Goal: Use online tool/utility: Utilize a website feature to perform a specific function

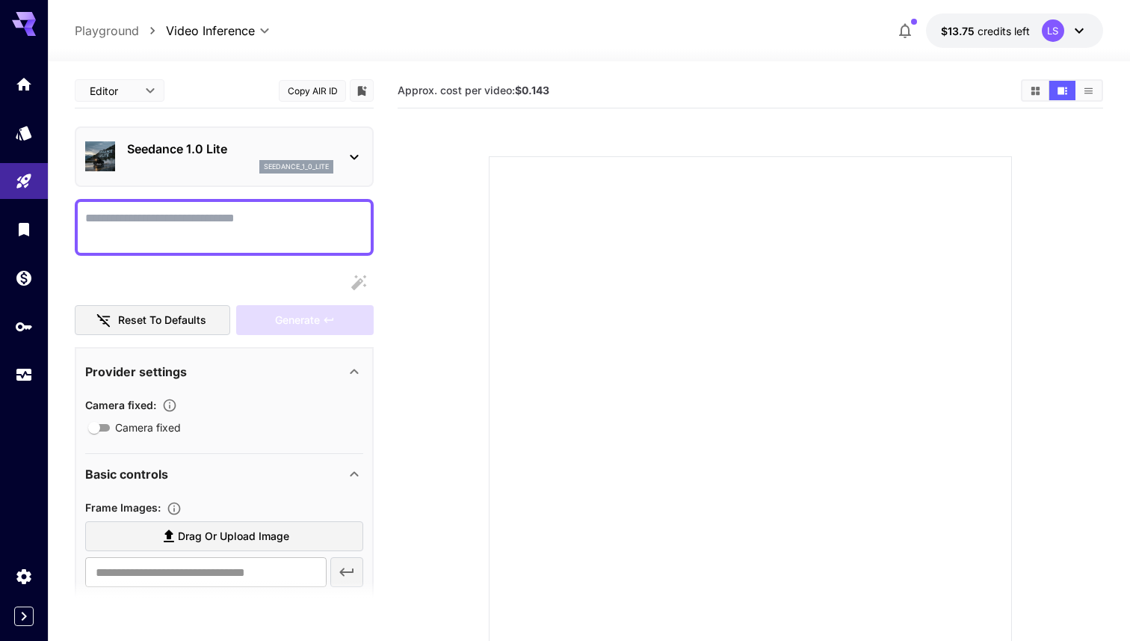
click at [226, 37] on body "**********" at bounding box center [565, 379] width 1130 height 759
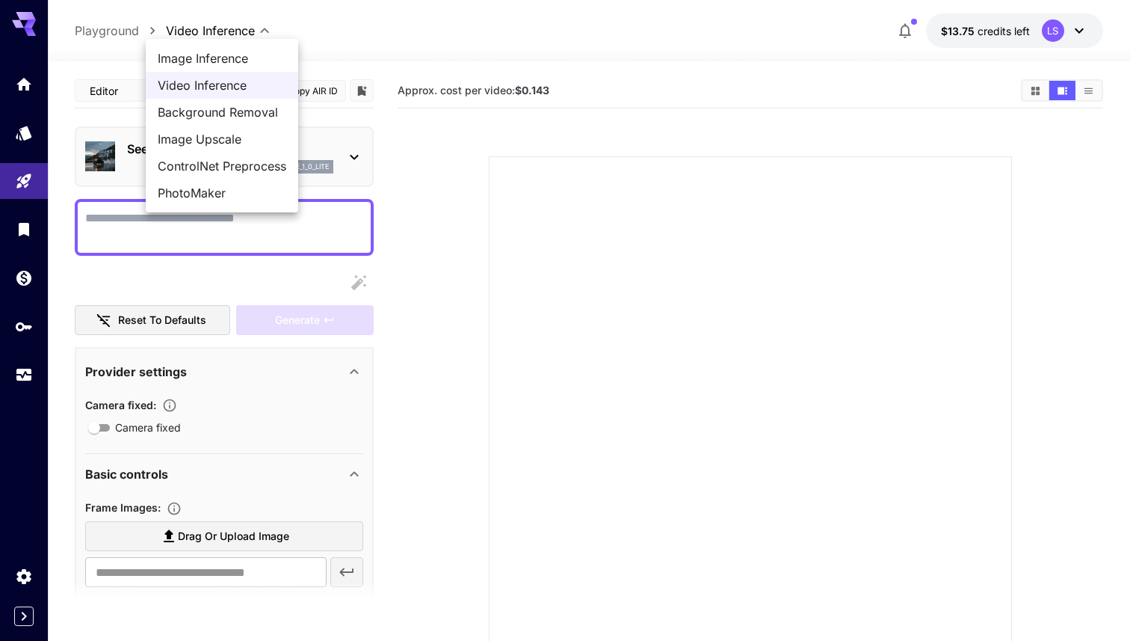
click at [227, 49] on span "Image Inference" at bounding box center [222, 58] width 129 height 18
type input "**********"
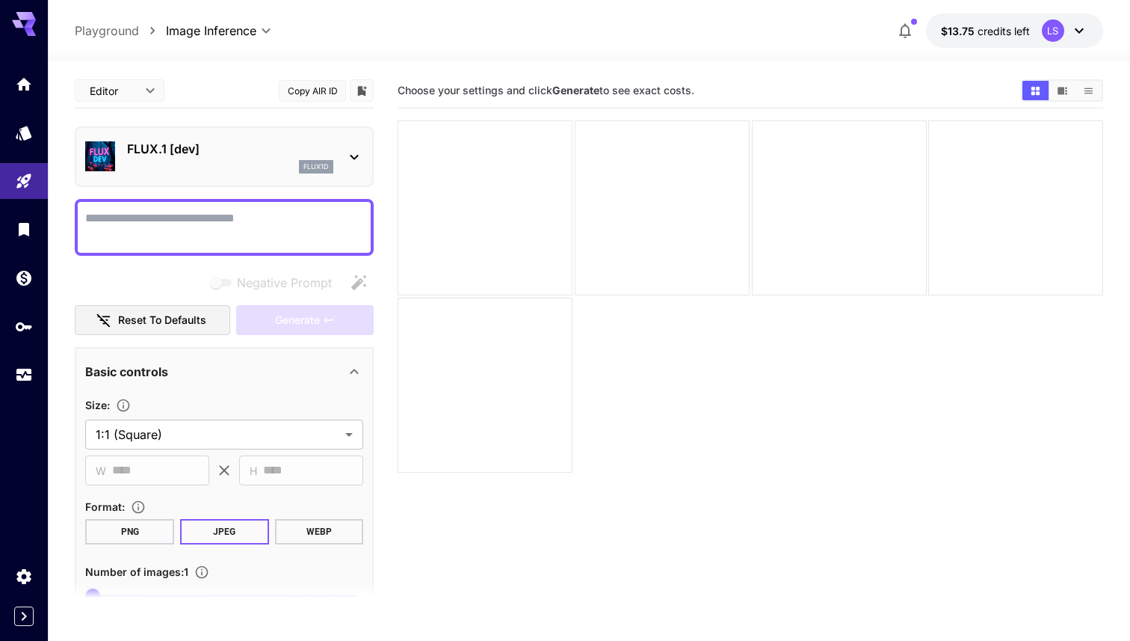
click at [218, 226] on textarea "Negative Prompt" at bounding box center [224, 227] width 278 height 36
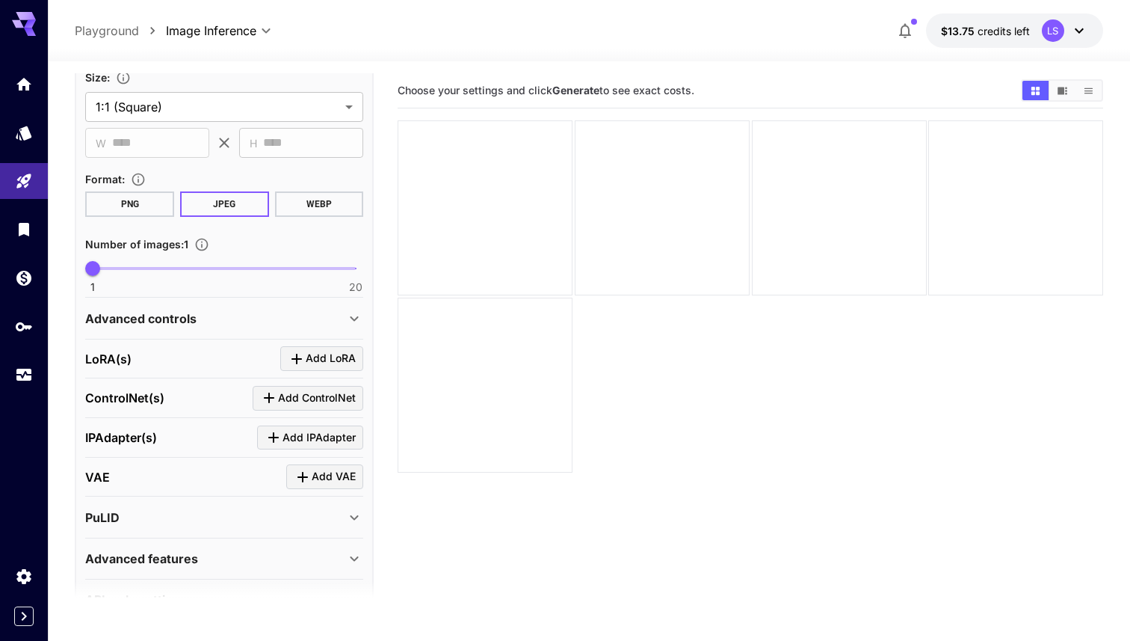
scroll to position [442, 0]
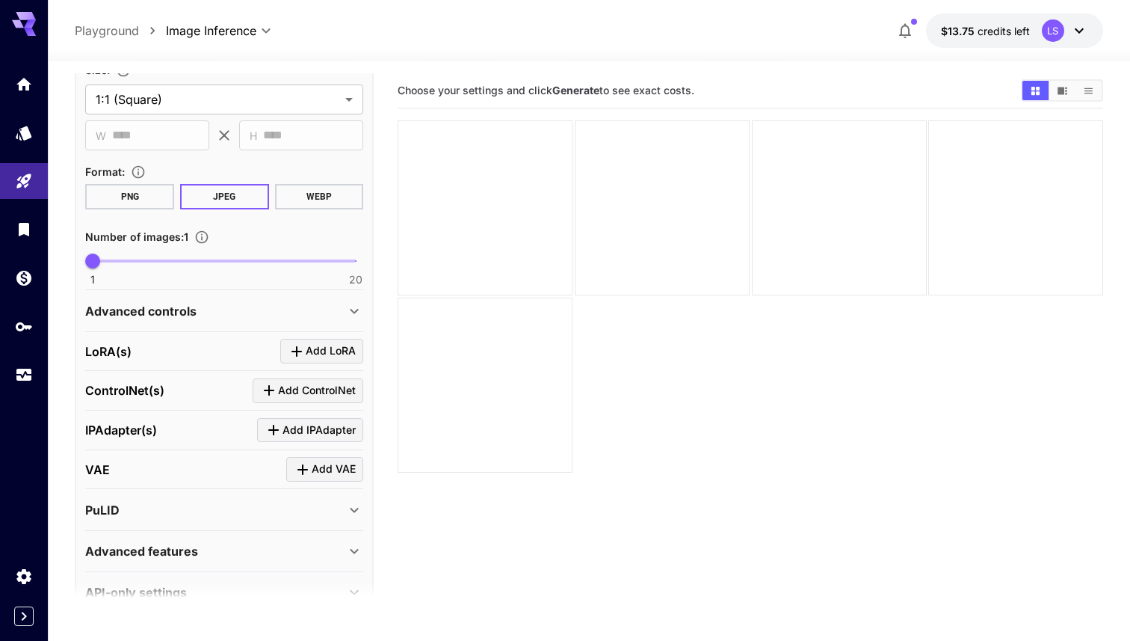
type textarea "**********"
click at [304, 352] on icon "Click to add LoRA" at bounding box center [297, 351] width 18 height 18
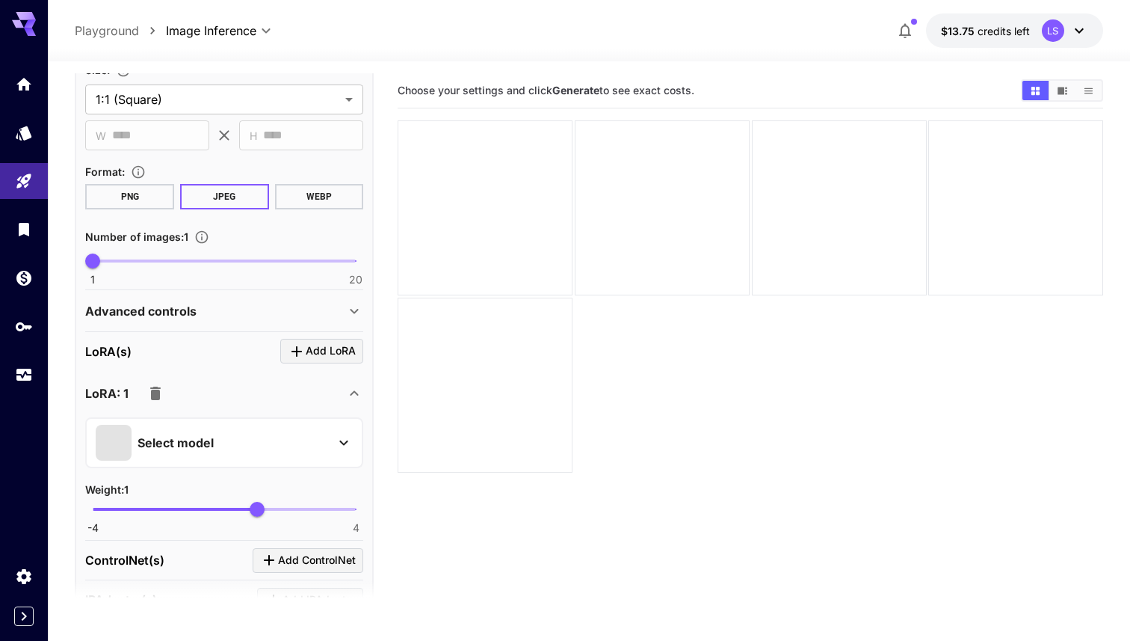
click at [253, 425] on div "Select model" at bounding box center [212, 443] width 233 height 36
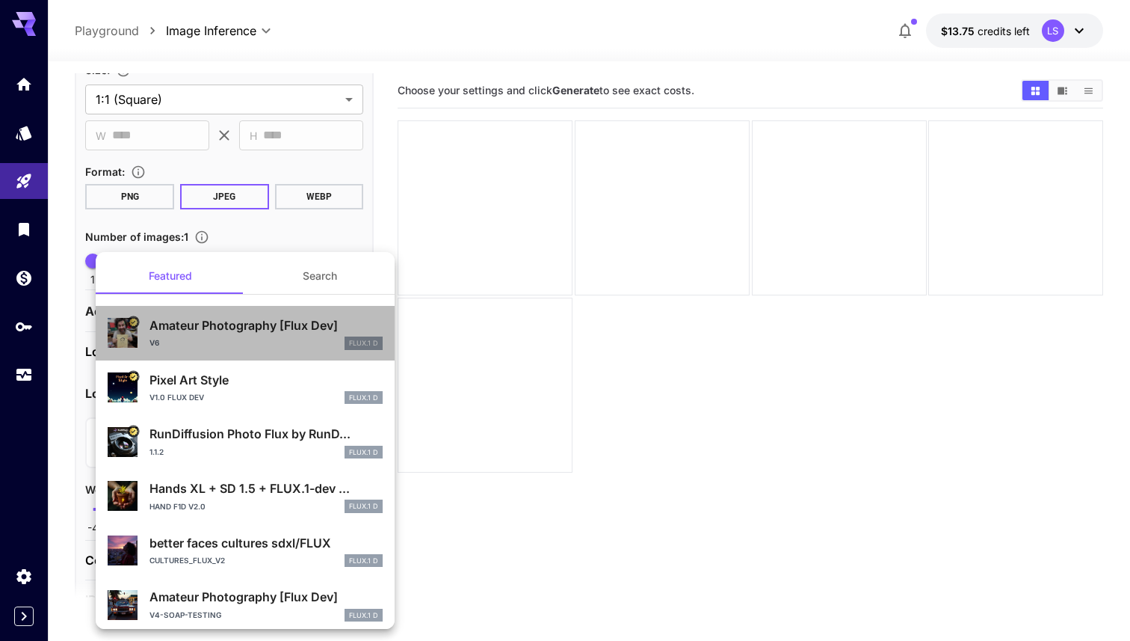
click at [266, 335] on div "Amateur Photography [Flux Dev] v6 FLUX.1 D" at bounding box center [265, 333] width 233 height 34
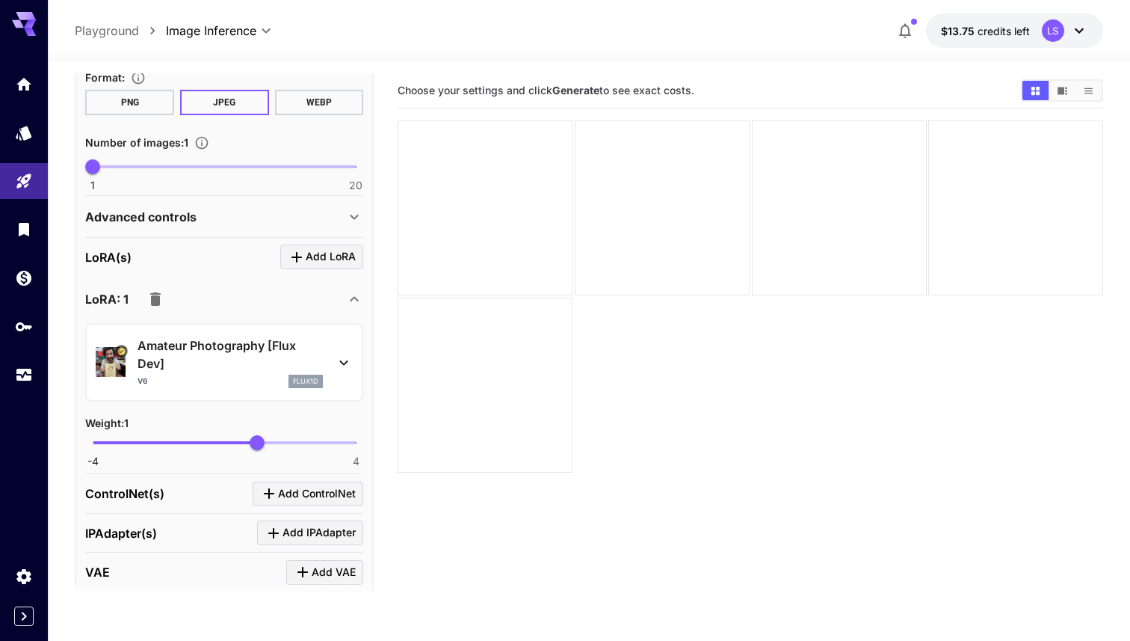
scroll to position [561, 0]
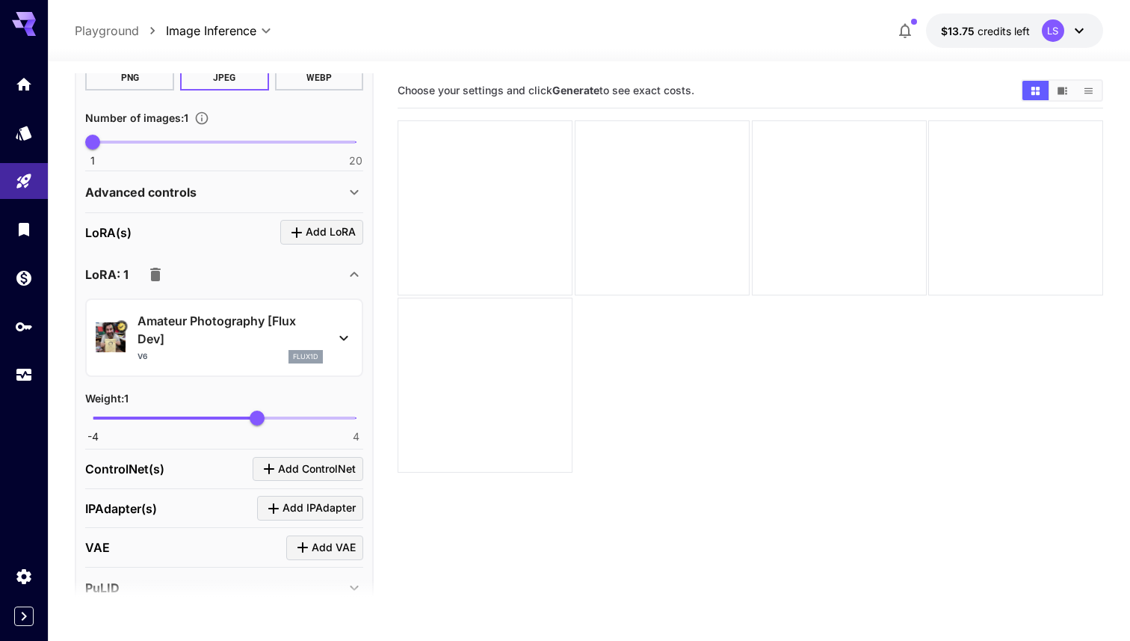
click at [306, 253] on section "[PERSON_NAME](s) Add [PERSON_NAME]: 1 Amateur Photography [Flux Dev] v6 flux1d …" at bounding box center [224, 330] width 278 height 221
click at [308, 233] on span "Add LoRA" at bounding box center [331, 232] width 50 height 19
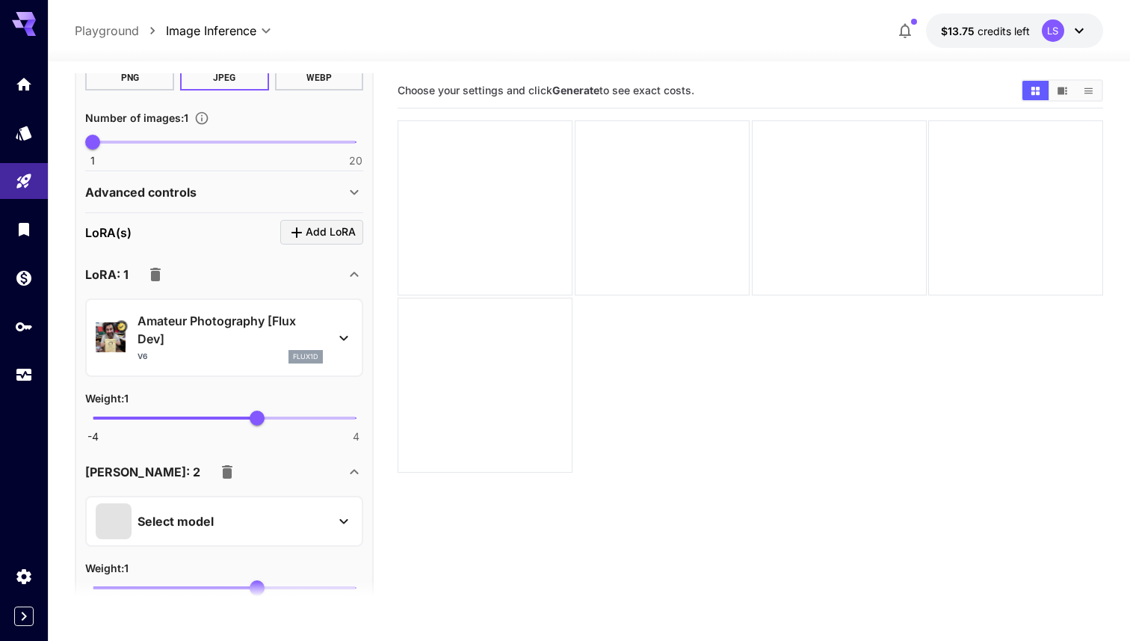
click at [227, 504] on div "Select model" at bounding box center [212, 521] width 233 height 36
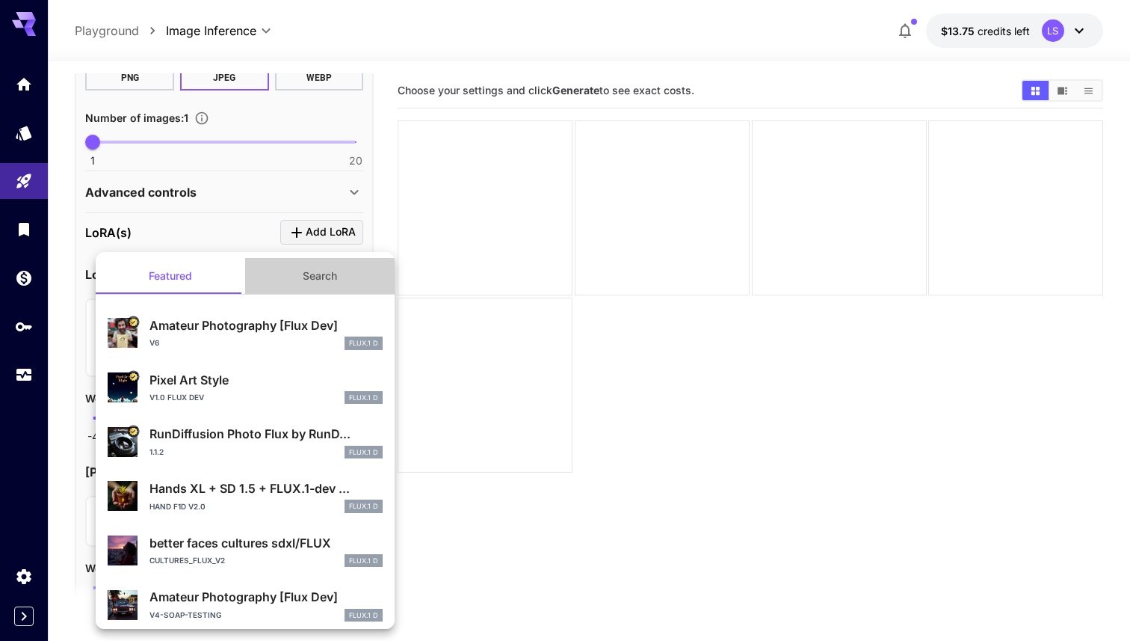
click at [303, 274] on button "Search" at bounding box center [319, 276] width 149 height 36
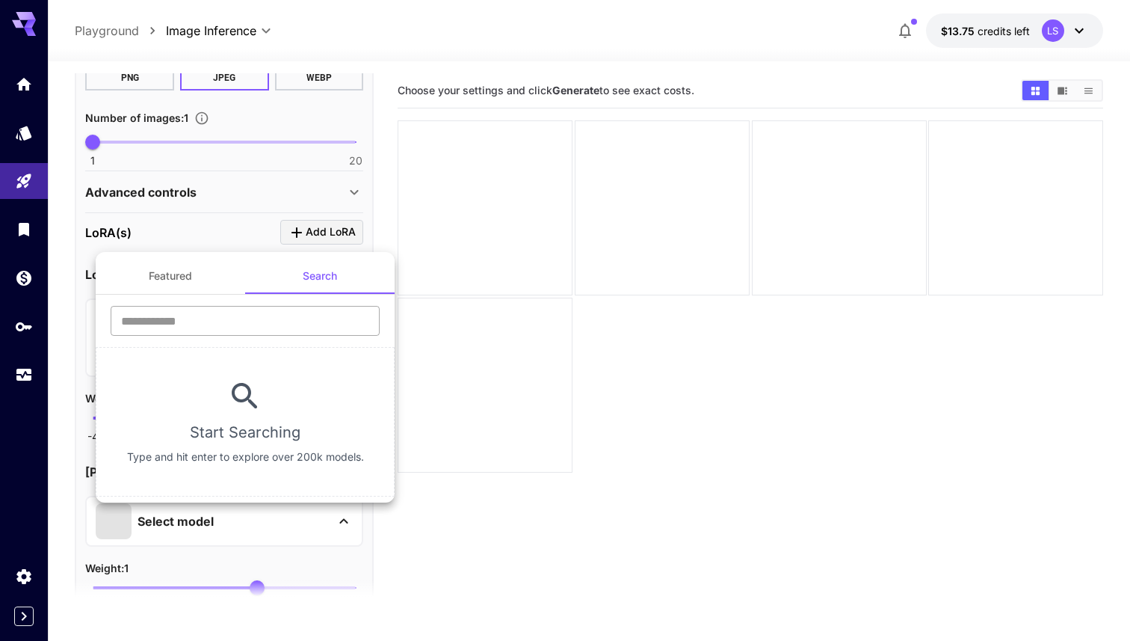
click at [280, 315] on input "text" at bounding box center [245, 321] width 269 height 30
type input "**********"
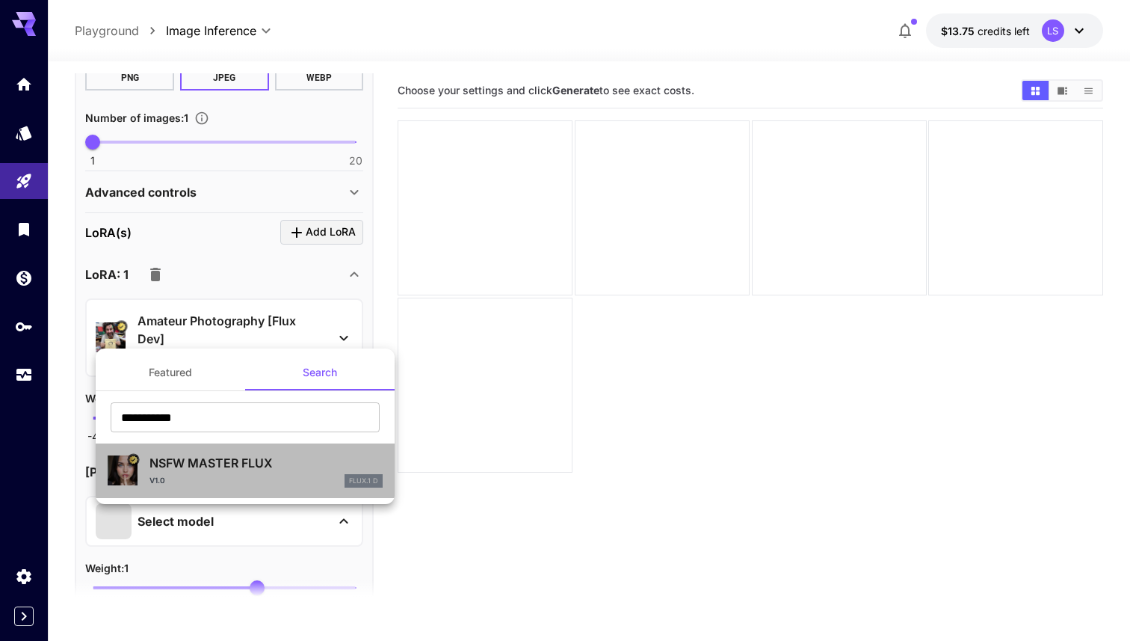
click at [237, 471] on p "NSFW MASTER FLUX" at bounding box center [265, 463] width 233 height 18
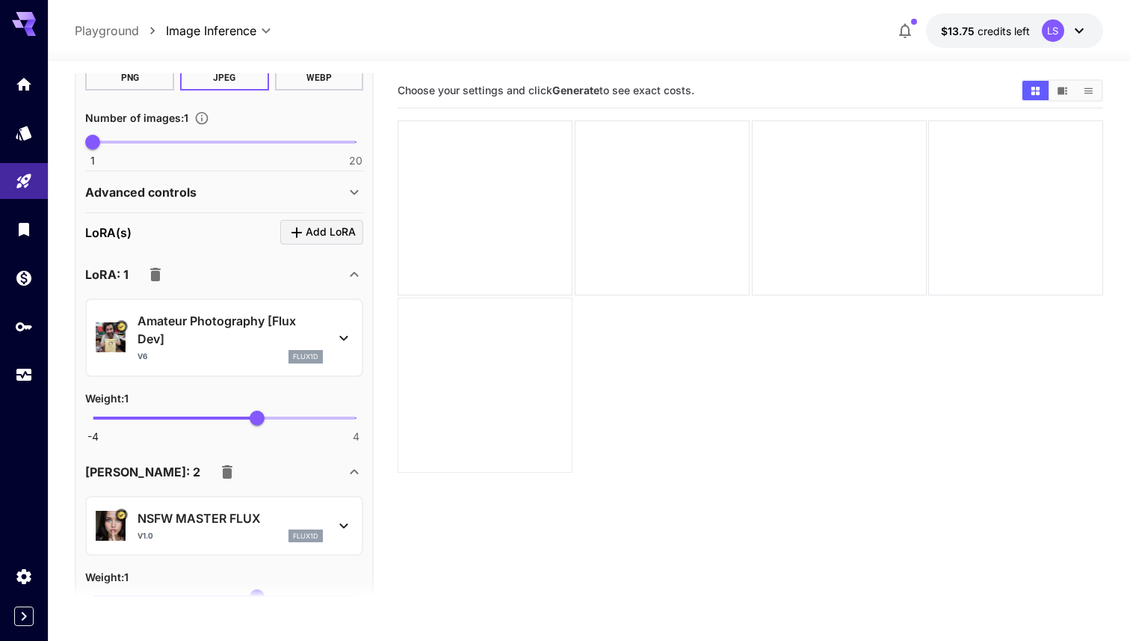
click at [565, 460] on div at bounding box center [485, 384] width 175 height 175
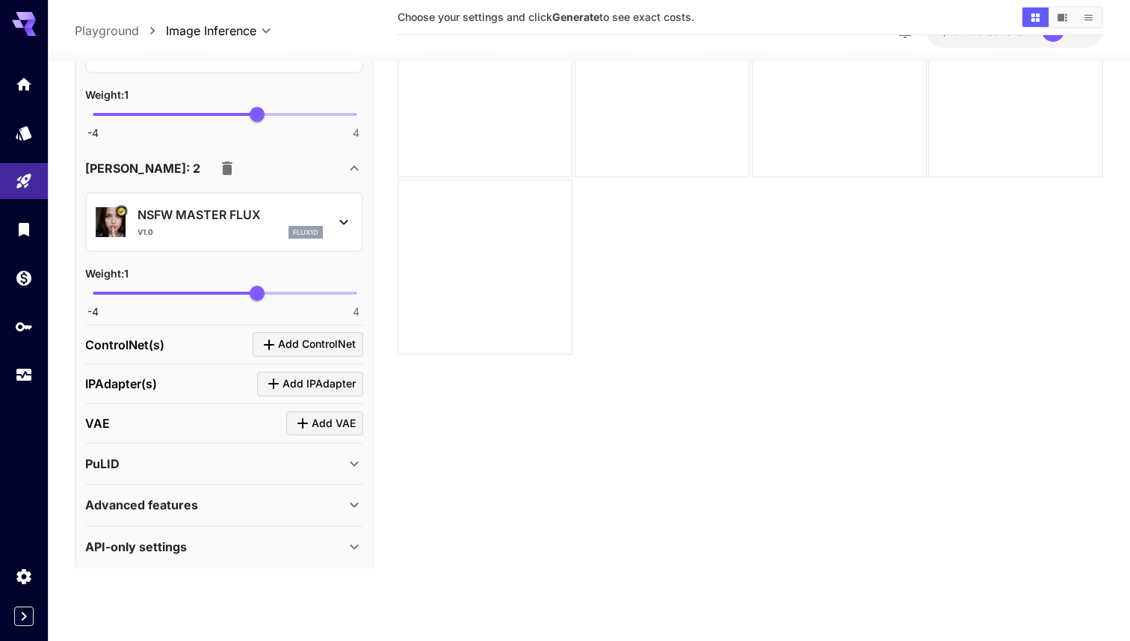
scroll to position [851, 0]
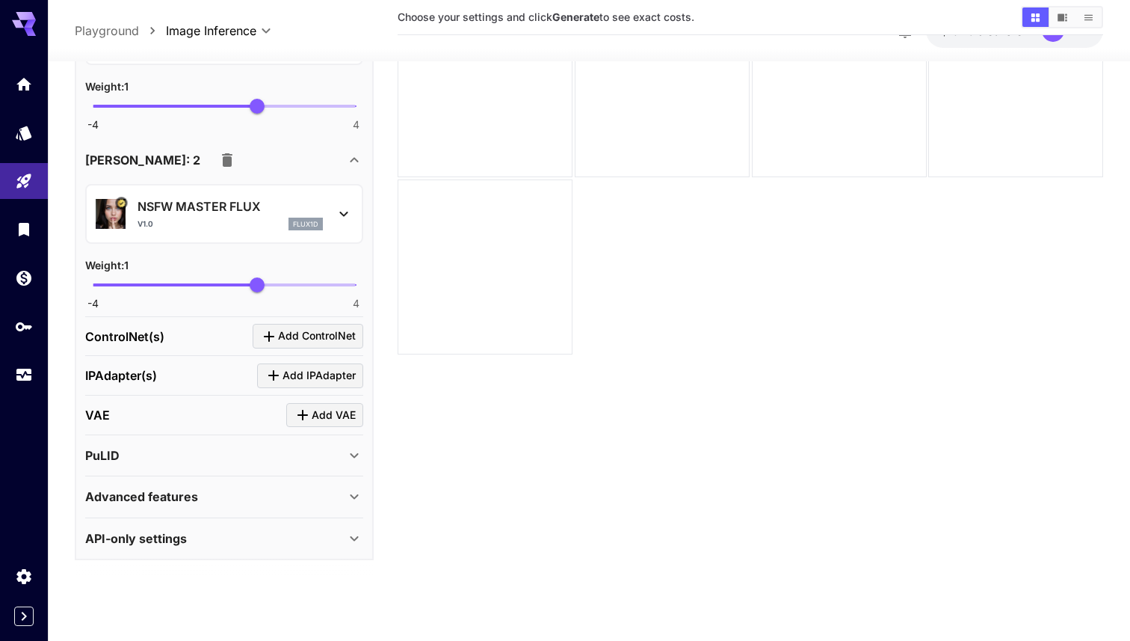
click at [280, 520] on div "API-only settings" at bounding box center [224, 537] width 278 height 36
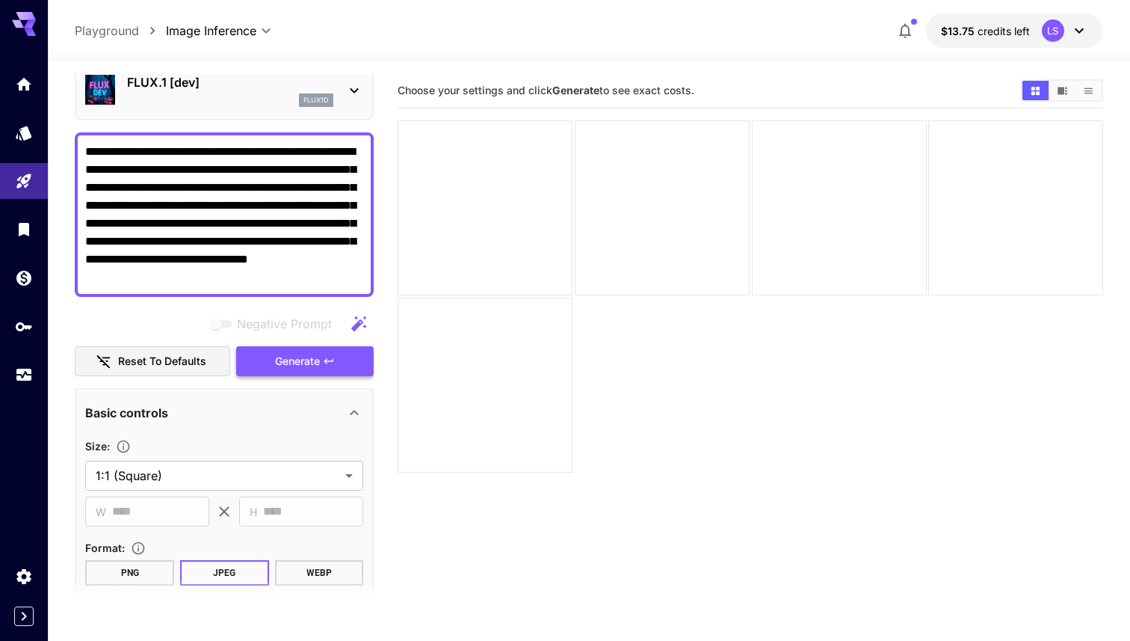
scroll to position [0, 0]
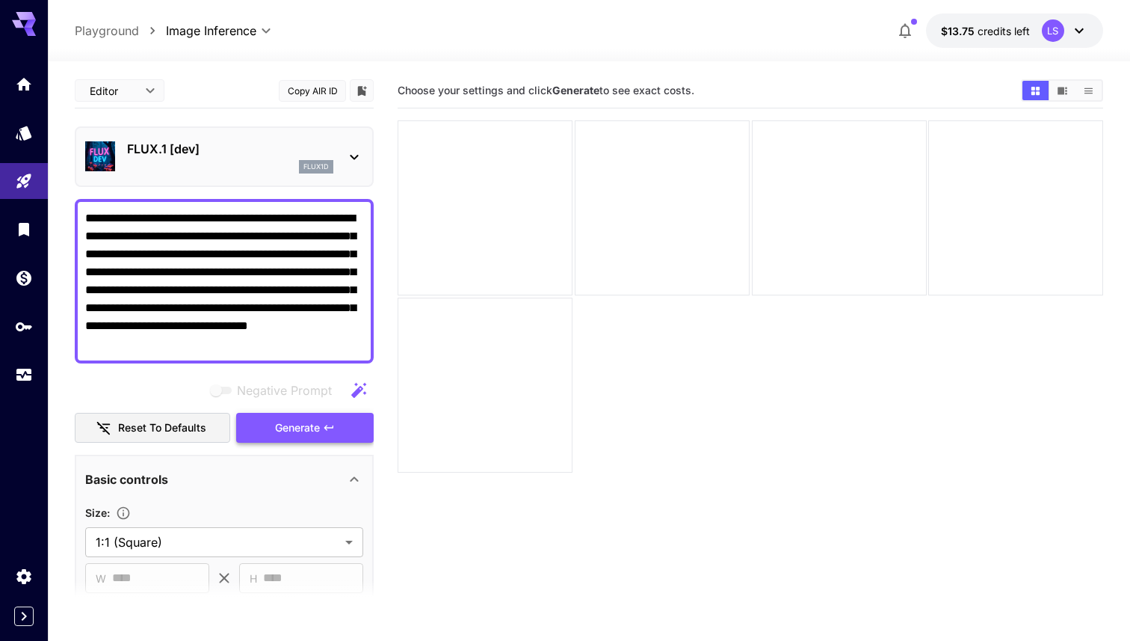
click at [330, 427] on icon "button" at bounding box center [329, 428] width 12 height 12
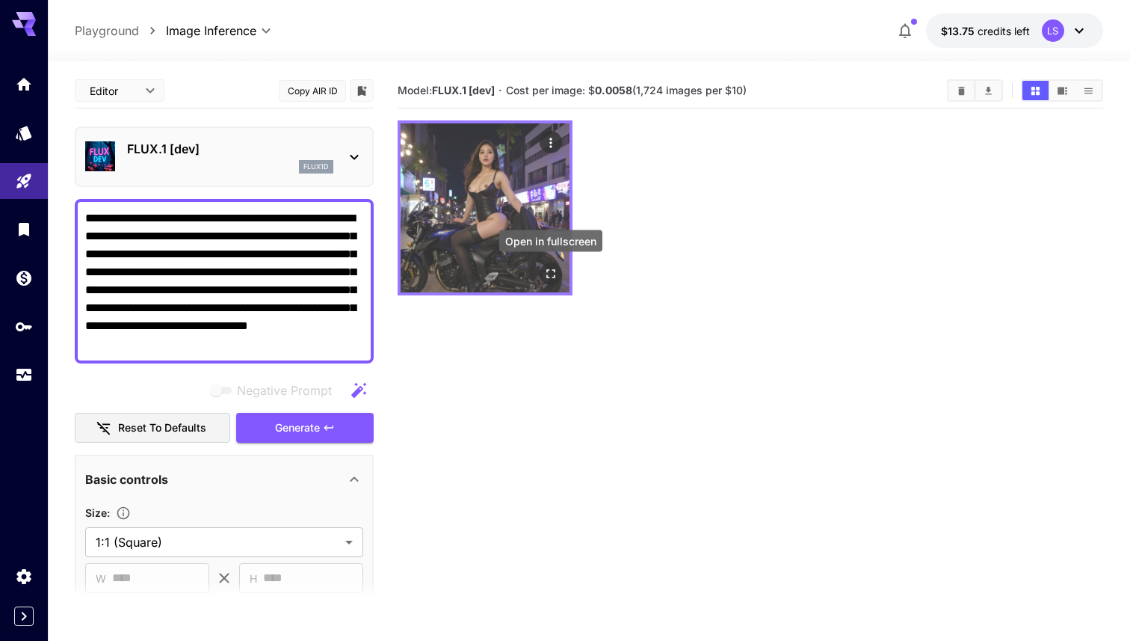
click at [560, 274] on button "Open in fullscreen" at bounding box center [551, 273] width 22 height 22
click at [546, 146] on icon "Actions" at bounding box center [550, 142] width 15 height 15
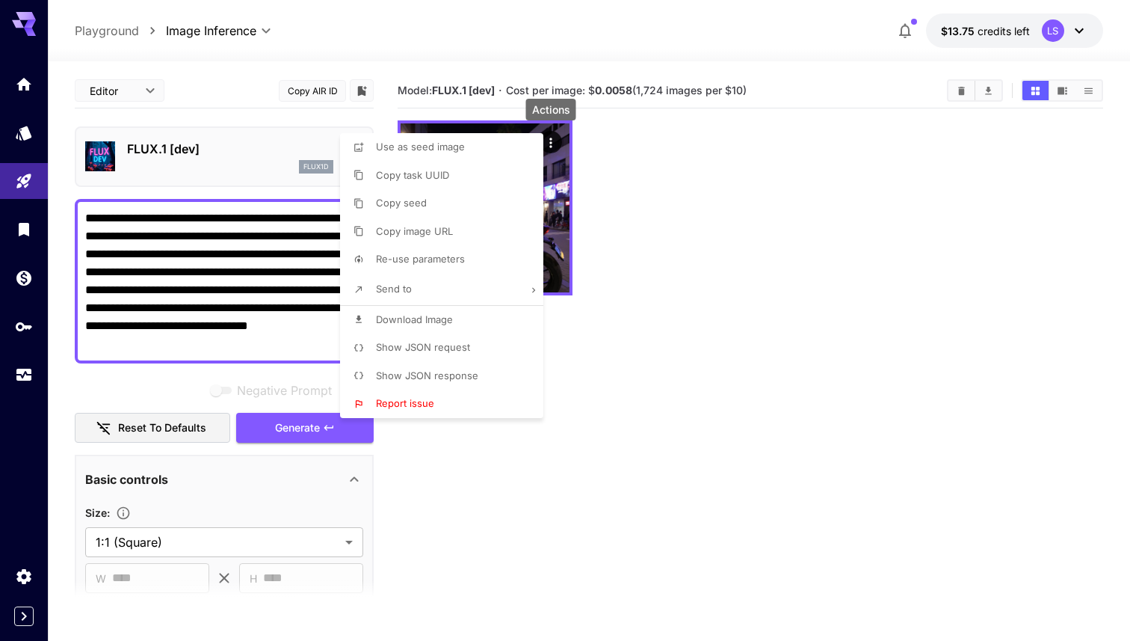
click at [454, 236] on li "Copy image URL" at bounding box center [446, 232] width 212 height 28
